Goal: Task Accomplishment & Management: Complete application form

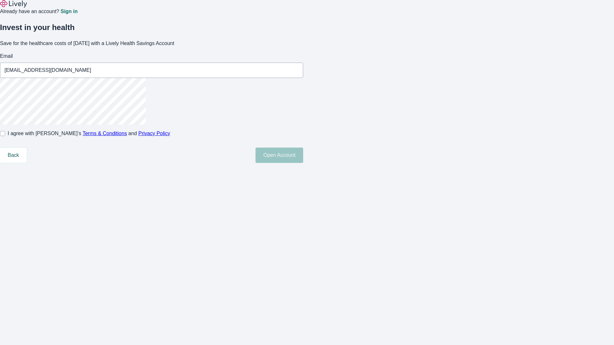
click at [5, 136] on input "I agree with Lively’s Terms & Conditions and Privacy Policy" at bounding box center [2, 133] width 5 height 5
checkbox input "true"
click at [303, 163] on button "Open Account" at bounding box center [280, 155] width 48 height 15
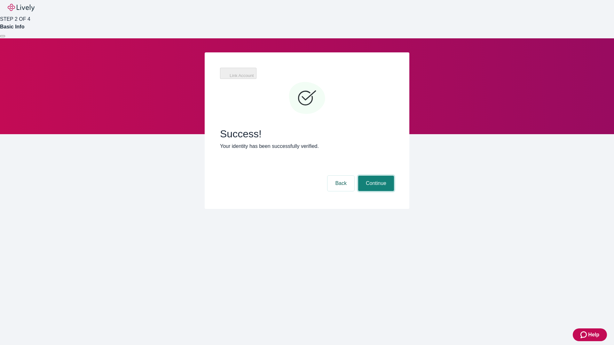
click at [375, 176] on button "Continue" at bounding box center [376, 183] width 36 height 15
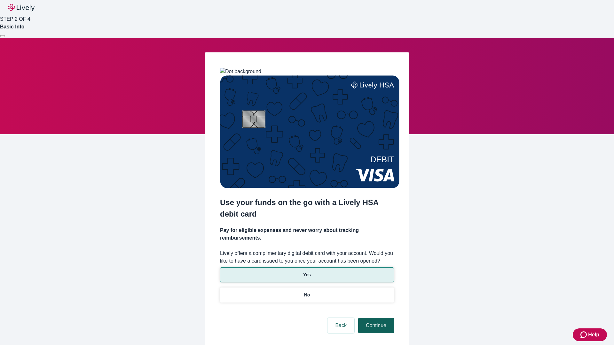
click at [307, 272] on p "Yes" at bounding box center [307, 275] width 8 height 7
click at [375, 318] on button "Continue" at bounding box center [376, 325] width 36 height 15
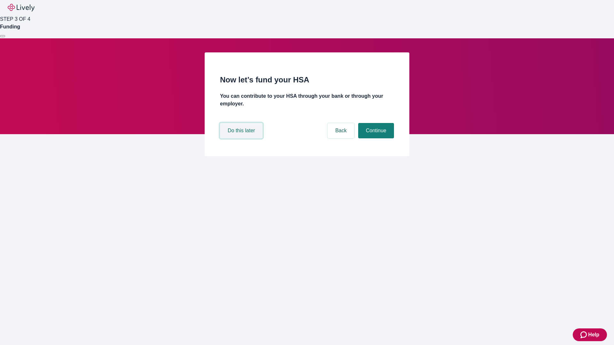
click at [242, 139] on button "Do this later" at bounding box center [241, 130] width 43 height 15
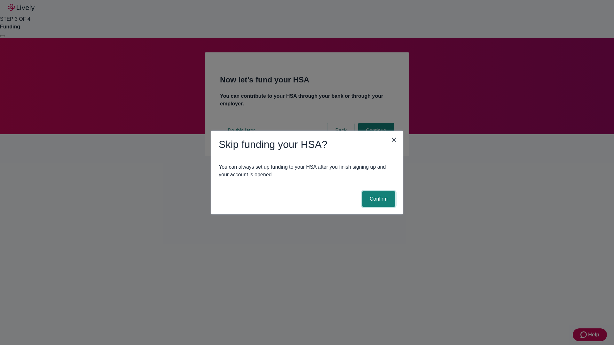
click at [378, 199] on button "Confirm" at bounding box center [378, 199] width 33 height 15
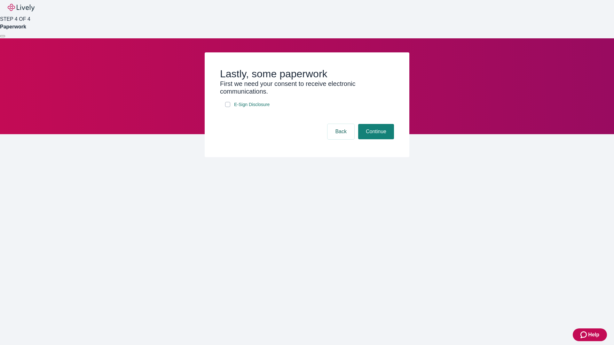
click at [228, 107] on input "E-Sign Disclosure" at bounding box center [227, 104] width 5 height 5
checkbox input "true"
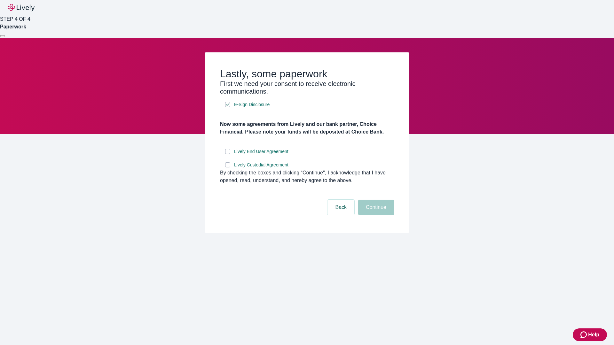
click at [228, 154] on input "Lively End User Agreement" at bounding box center [227, 151] width 5 height 5
checkbox input "true"
click at [228, 168] on input "Lively Custodial Agreement" at bounding box center [227, 165] width 5 height 5
checkbox input "true"
click at [375, 215] on button "Continue" at bounding box center [376, 207] width 36 height 15
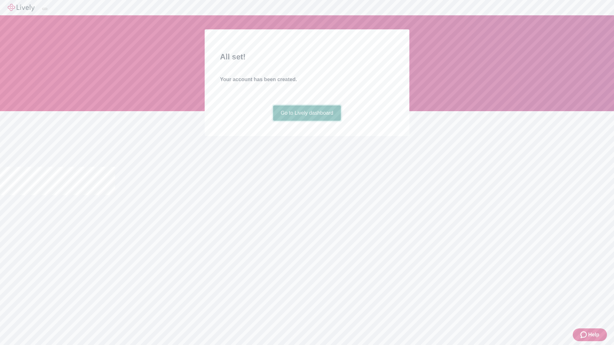
click at [307, 121] on link "Go to Lively dashboard" at bounding box center [307, 113] width 68 height 15
